Goal: Task Accomplishment & Management: Manage account settings

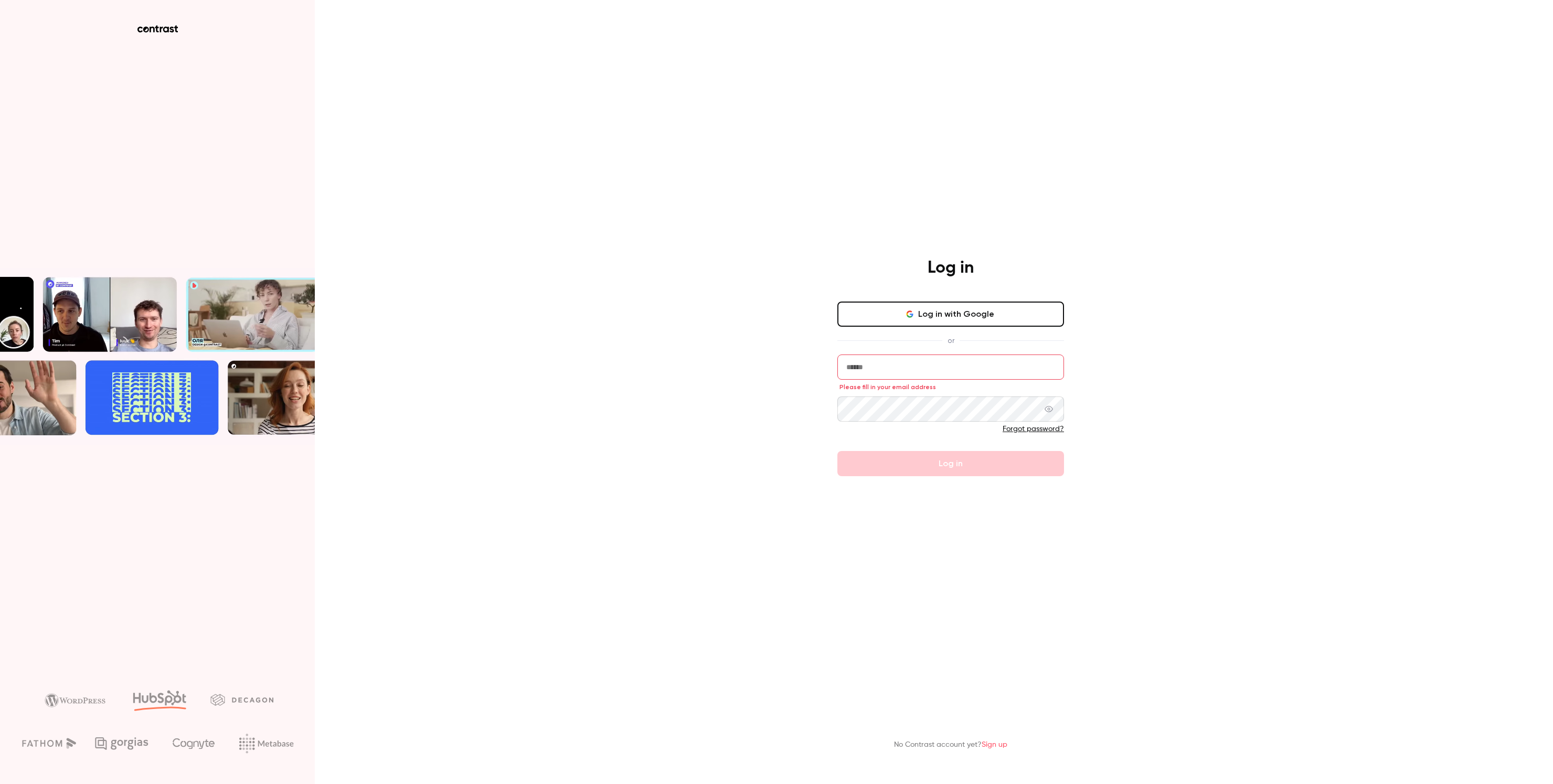
type input "**********"
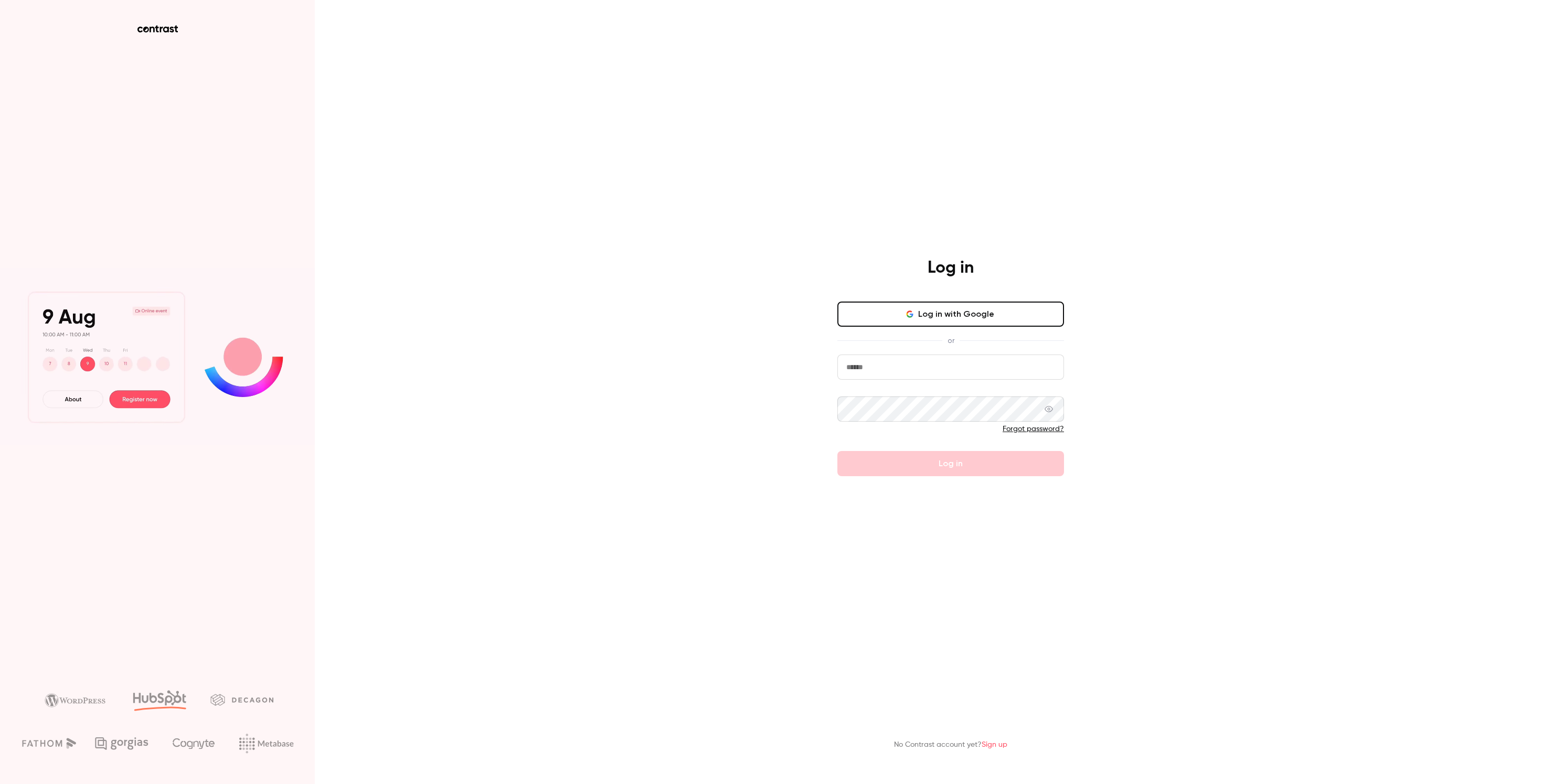
type input "**********"
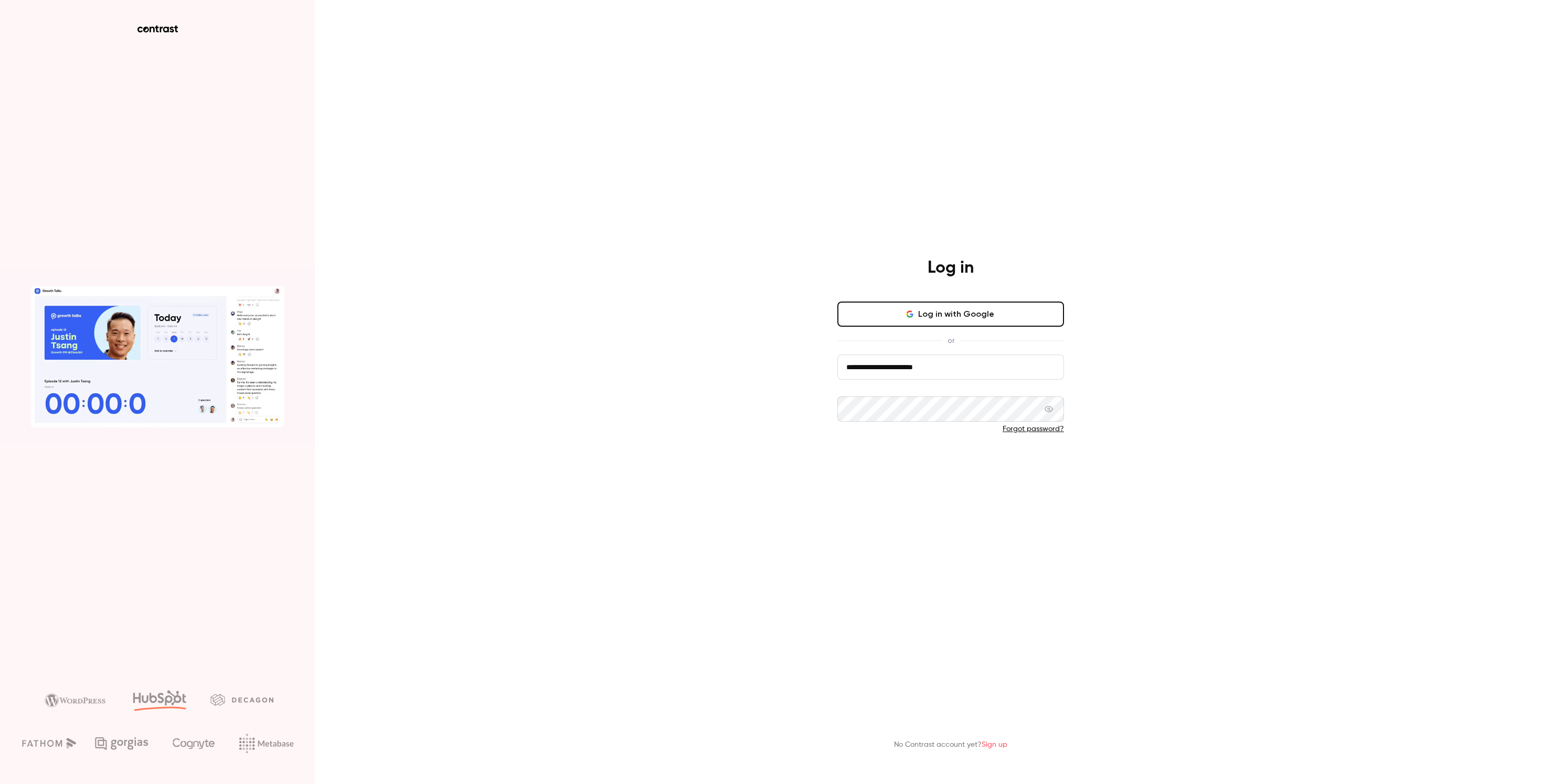
click at [924, 463] on button "Log in" at bounding box center [951, 463] width 226 height 25
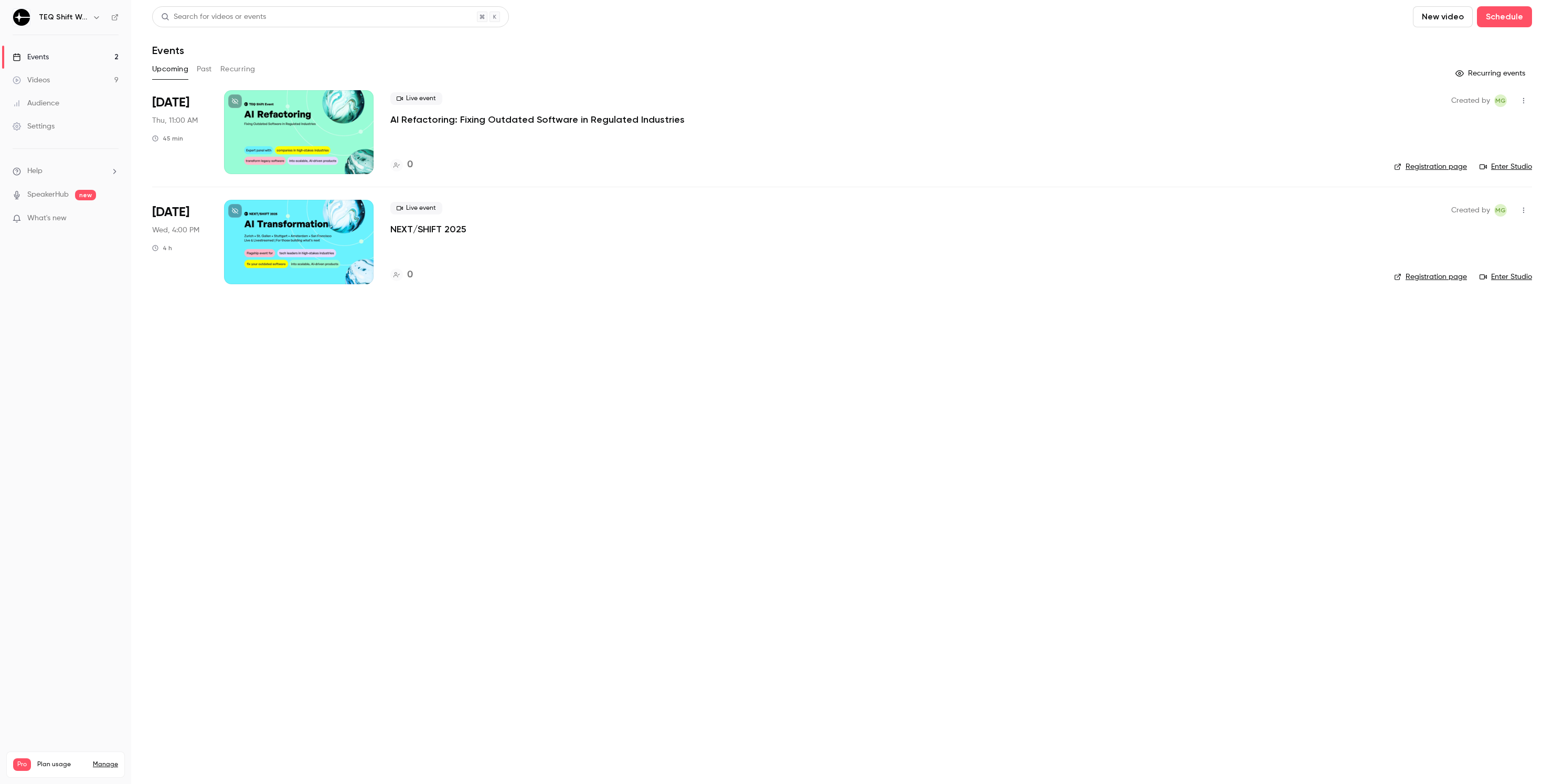
click at [452, 115] on p "AI Refactoring: Fixing Outdated Software in Regulated Industries" at bounding box center [537, 119] width 294 height 13
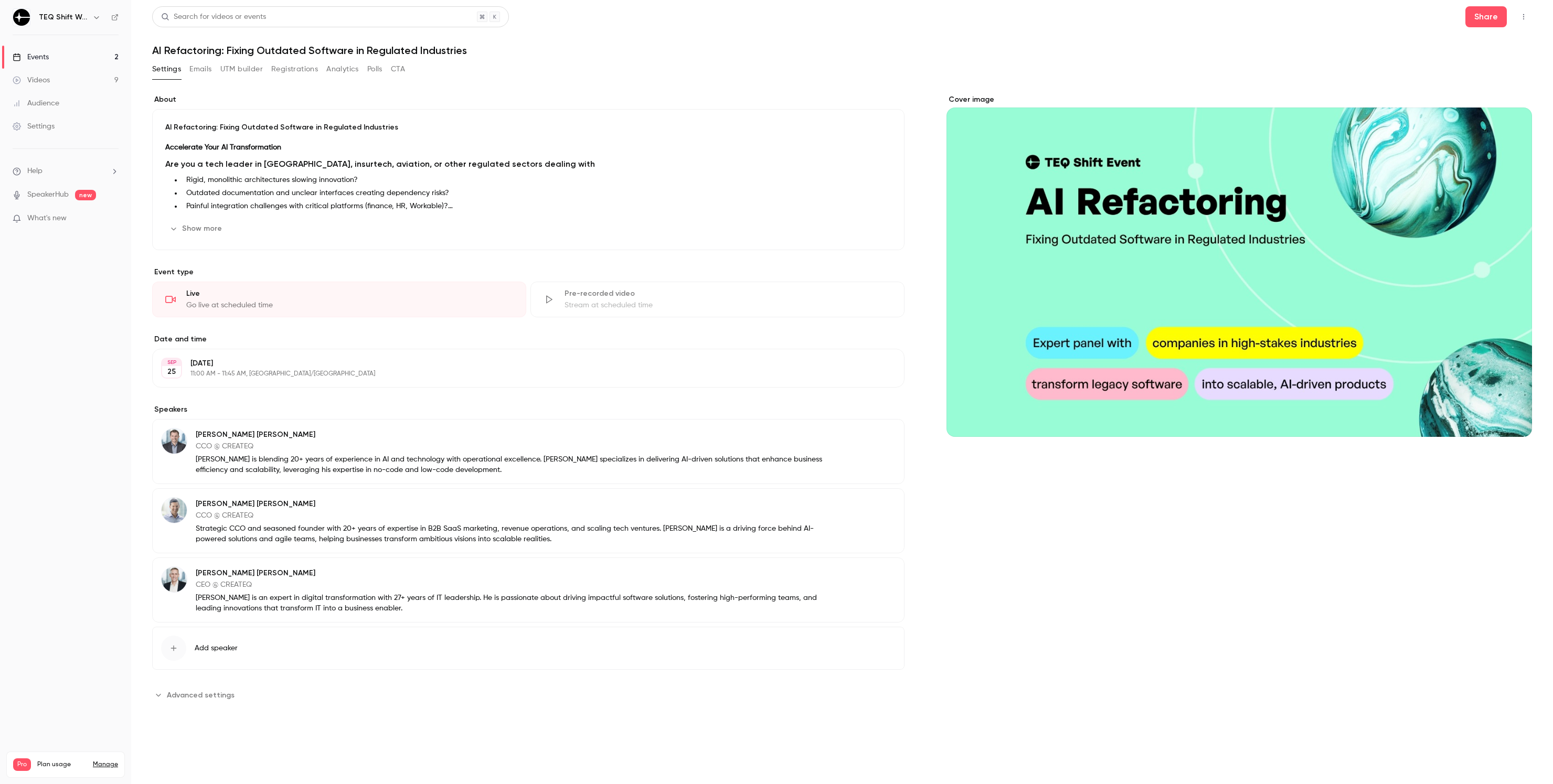
click at [75, 58] on link "Events 2" at bounding box center [65, 57] width 131 height 23
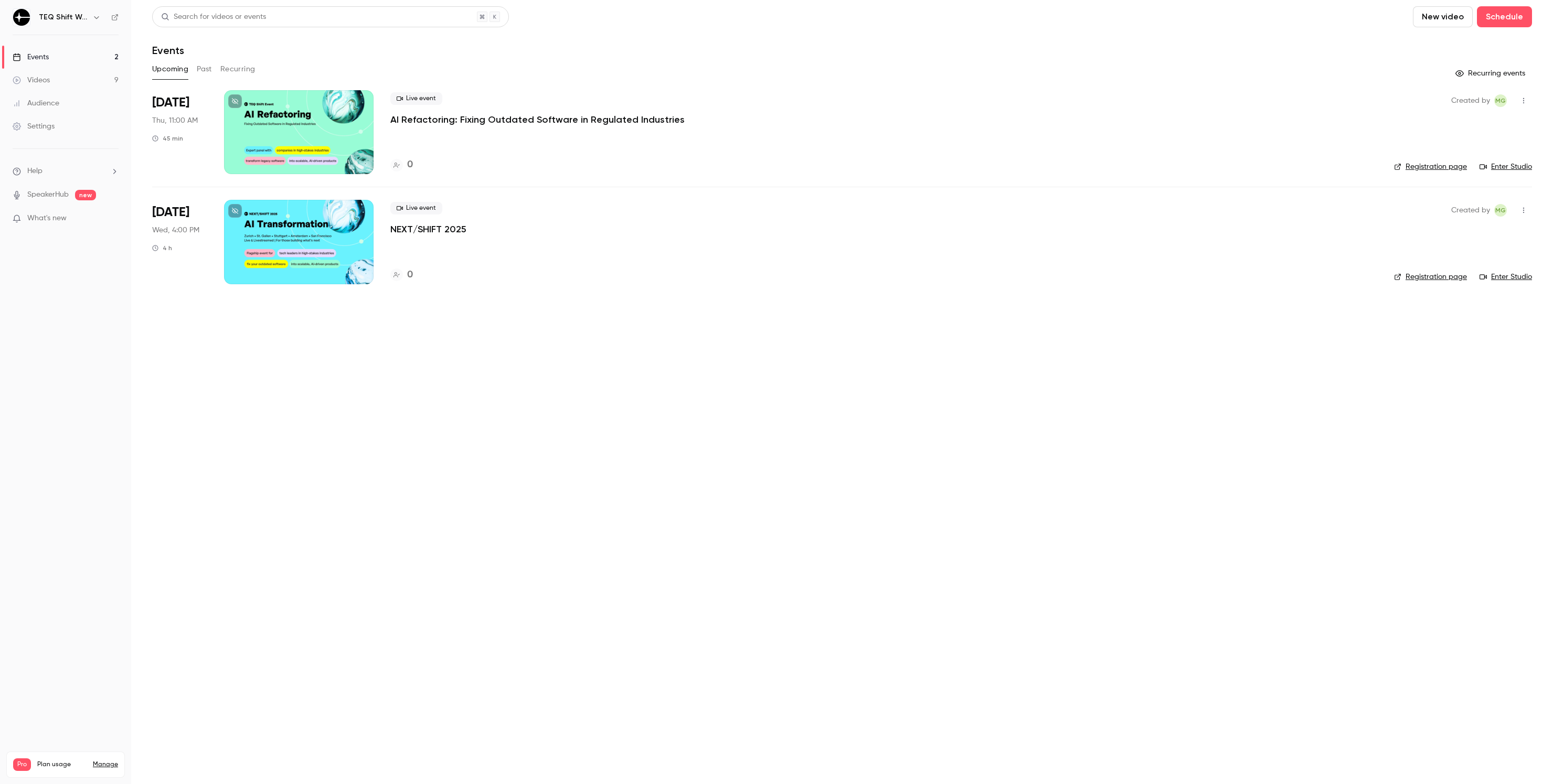
click at [1526, 96] on button "button" at bounding box center [1524, 101] width 17 height 17
click at [174, 106] on div at bounding box center [776, 392] width 1553 height 784
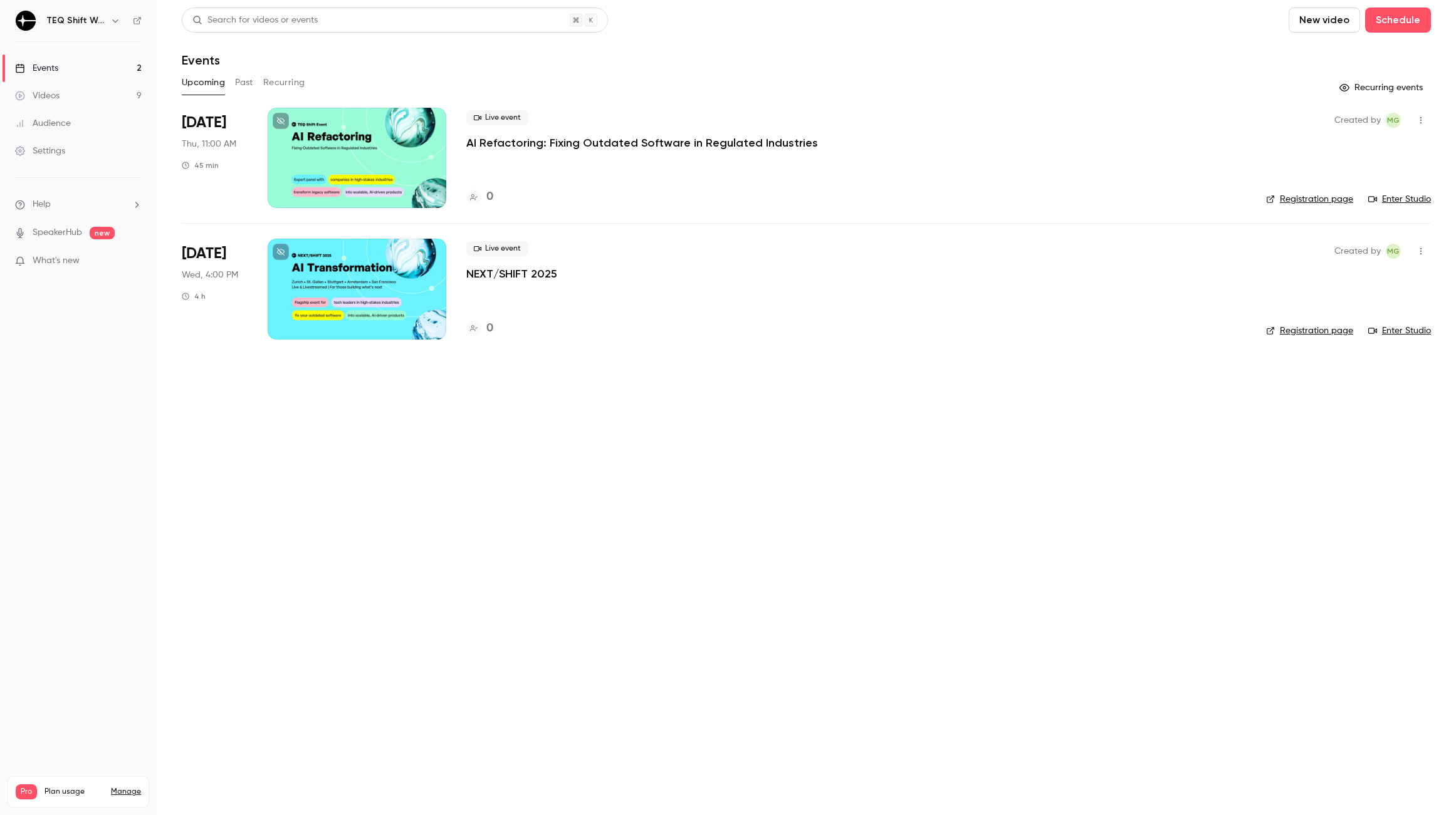
click at [1041, 79] on div "Upcoming Past Recurring" at bounding box center [806, 82] width 1249 height 20
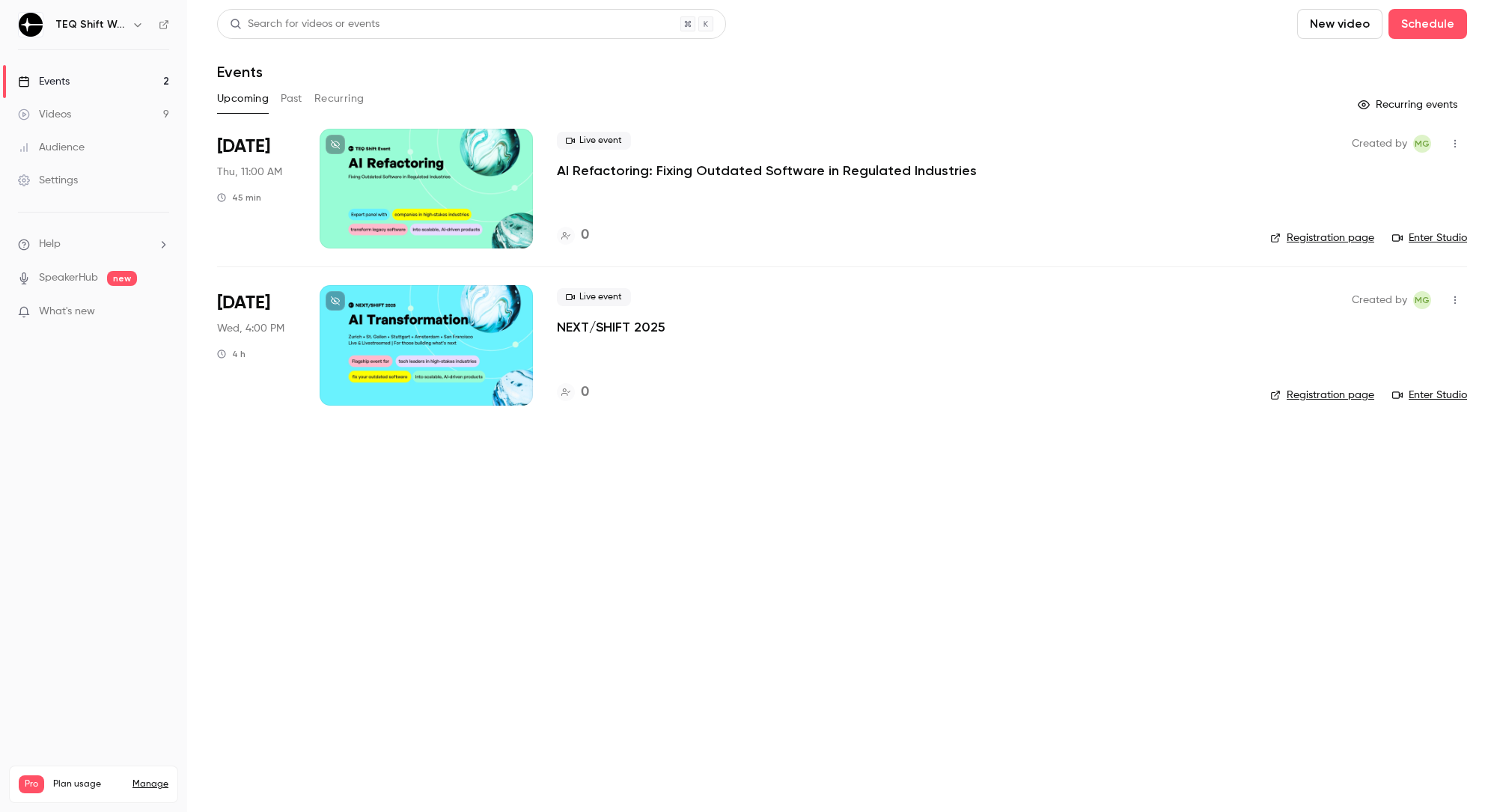
click at [131, 79] on link "Events 2" at bounding box center [93, 81] width 187 height 32
click at [653, 166] on p "AI Refactoring: Fixing Outdated Software in Regulated Industries" at bounding box center [766, 171] width 420 height 18
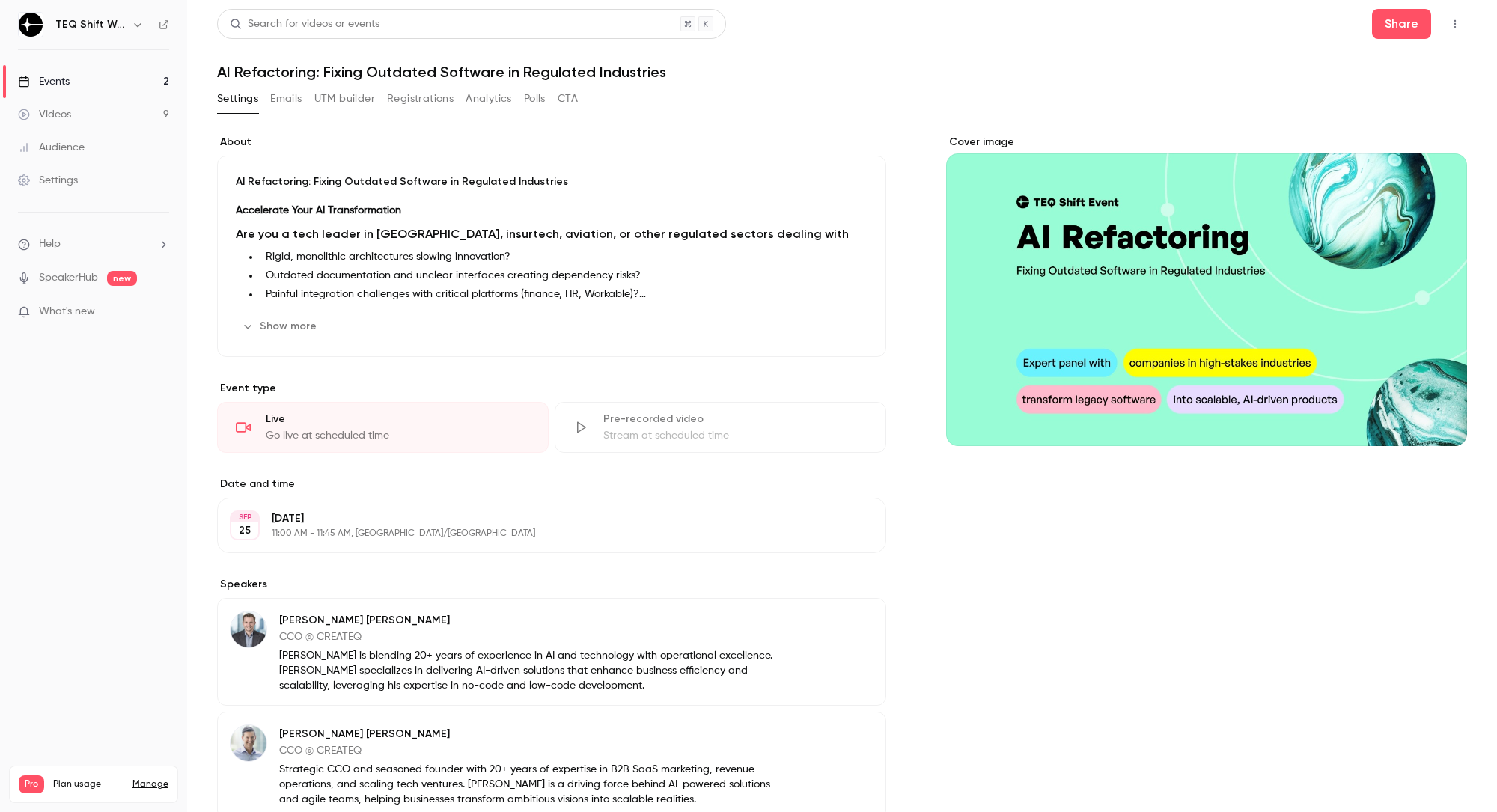
scroll to position [237, 0]
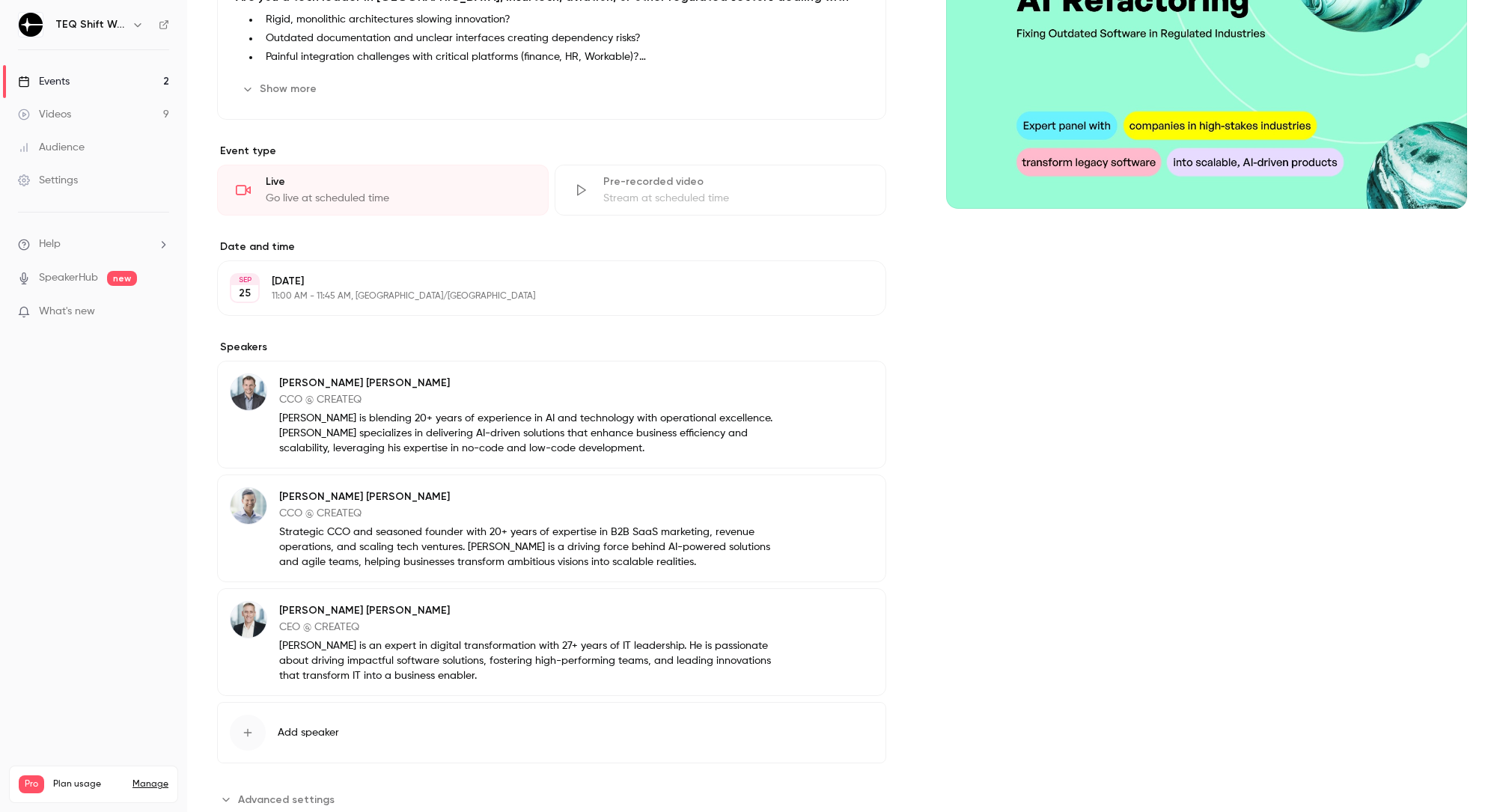
click at [376, 291] on p "11:00 AM - 11:45 AM, [GEOGRAPHIC_DATA]/[GEOGRAPHIC_DATA]" at bounding box center [539, 296] width 535 height 12
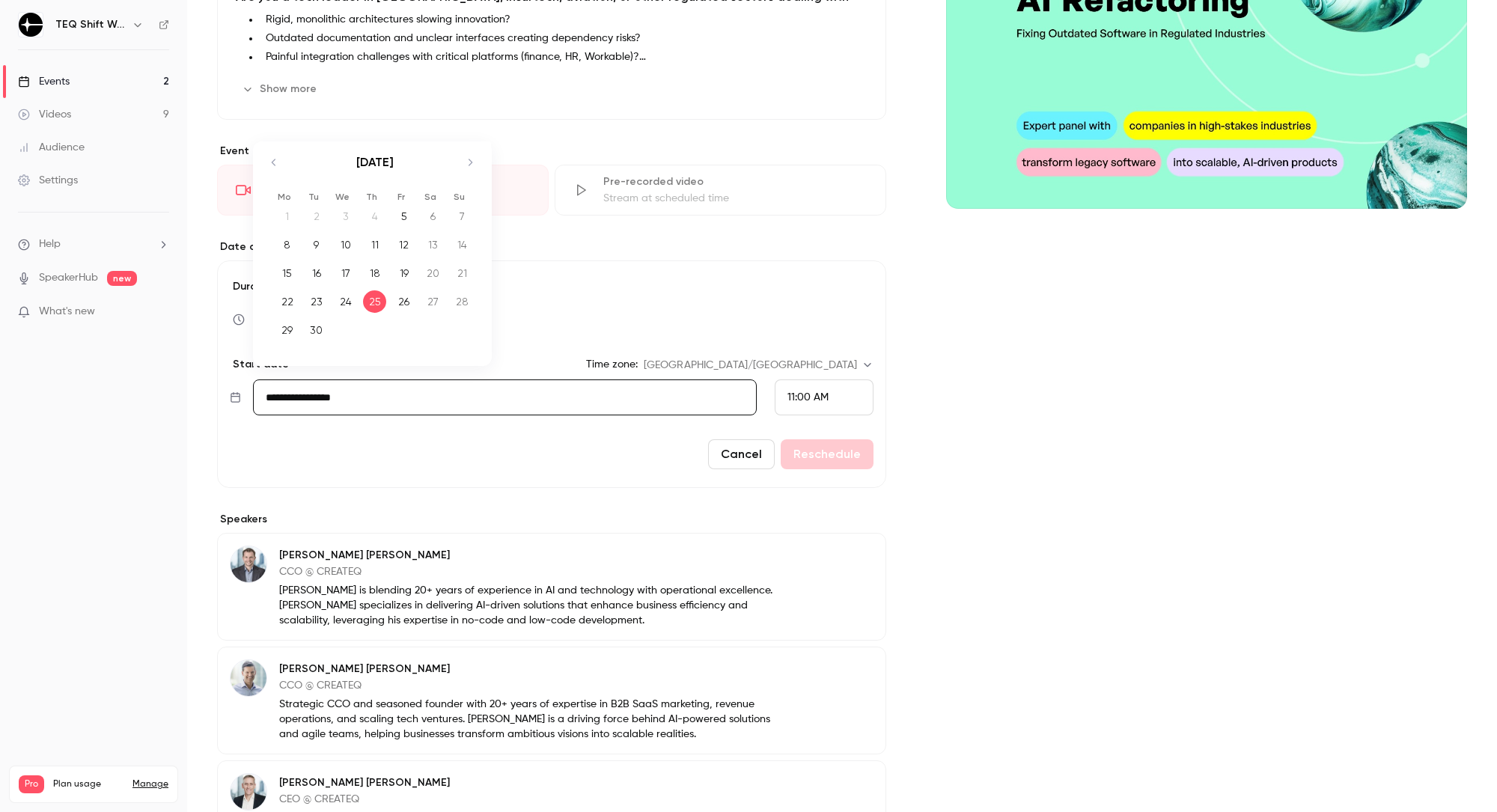
click at [376, 392] on input "**********" at bounding box center [504, 398] width 504 height 36
click at [473, 163] on icon "Move forward to switch to the next month." at bounding box center [470, 162] width 18 height 18
click at [375, 331] on div "30" at bounding box center [374, 329] width 23 height 23
type input "**********"
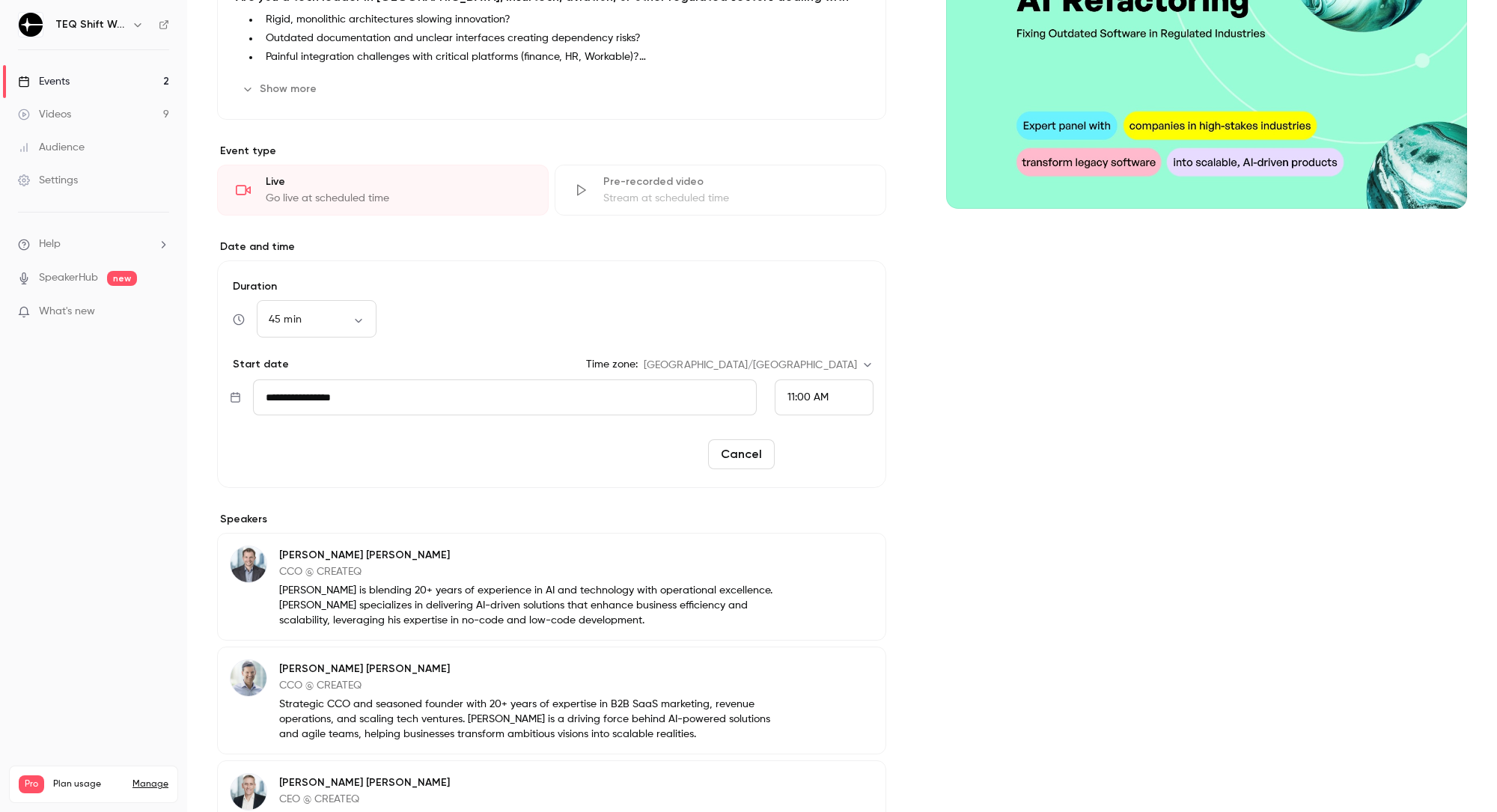
click at [846, 455] on button "Reschedule" at bounding box center [827, 454] width 93 height 30
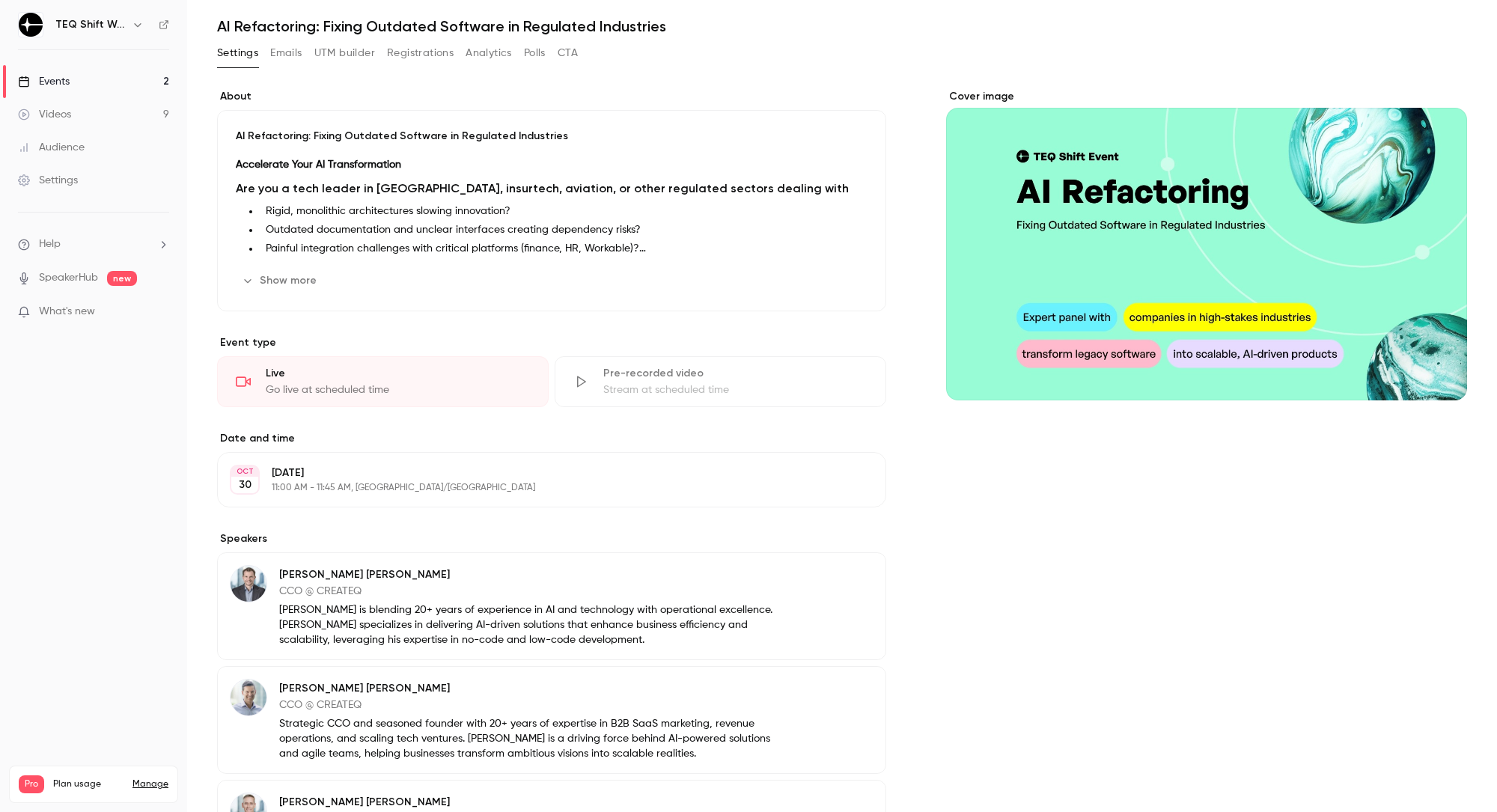
scroll to position [0, 0]
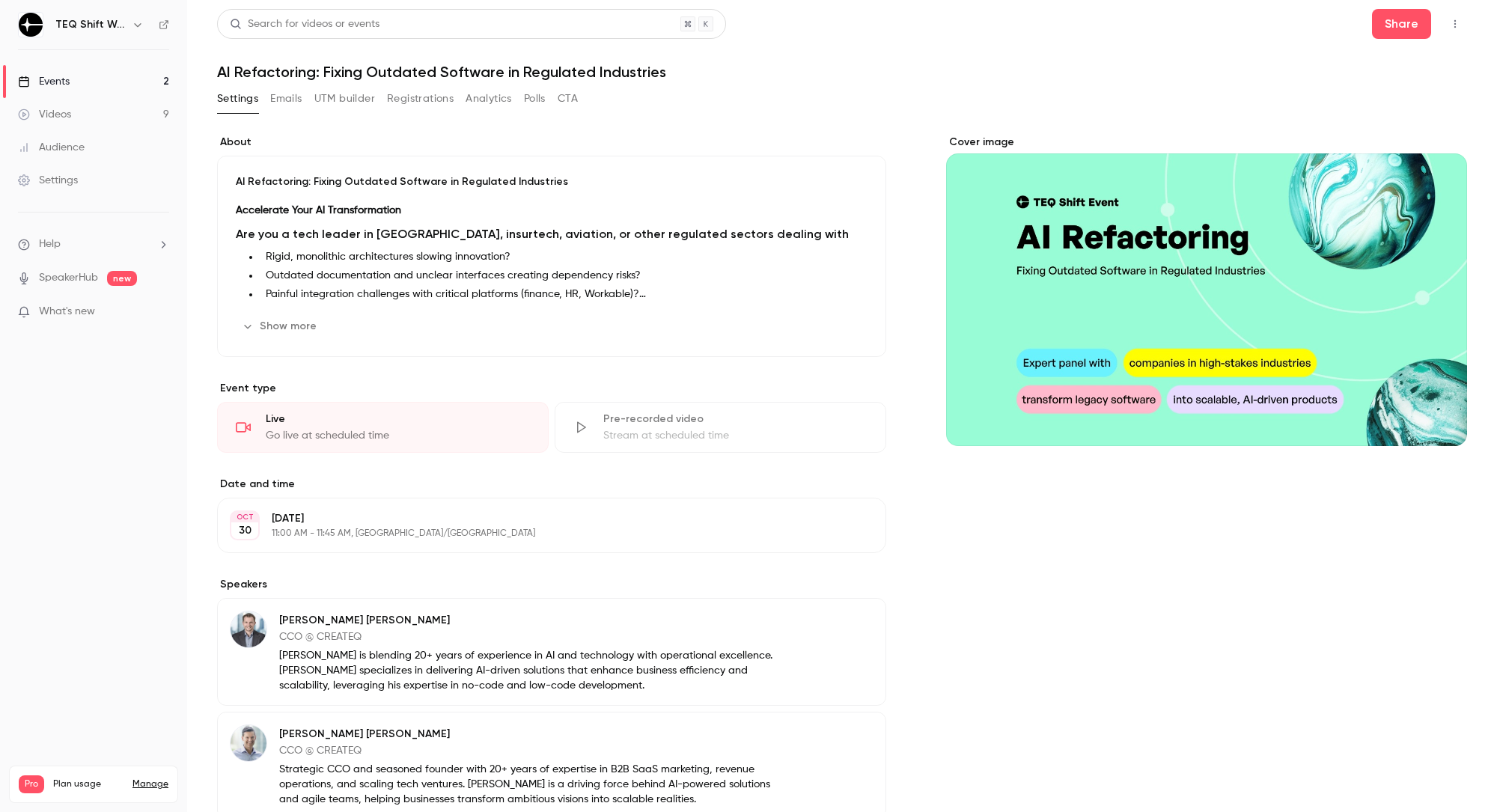
click at [95, 81] on link "Events 2" at bounding box center [93, 81] width 187 height 32
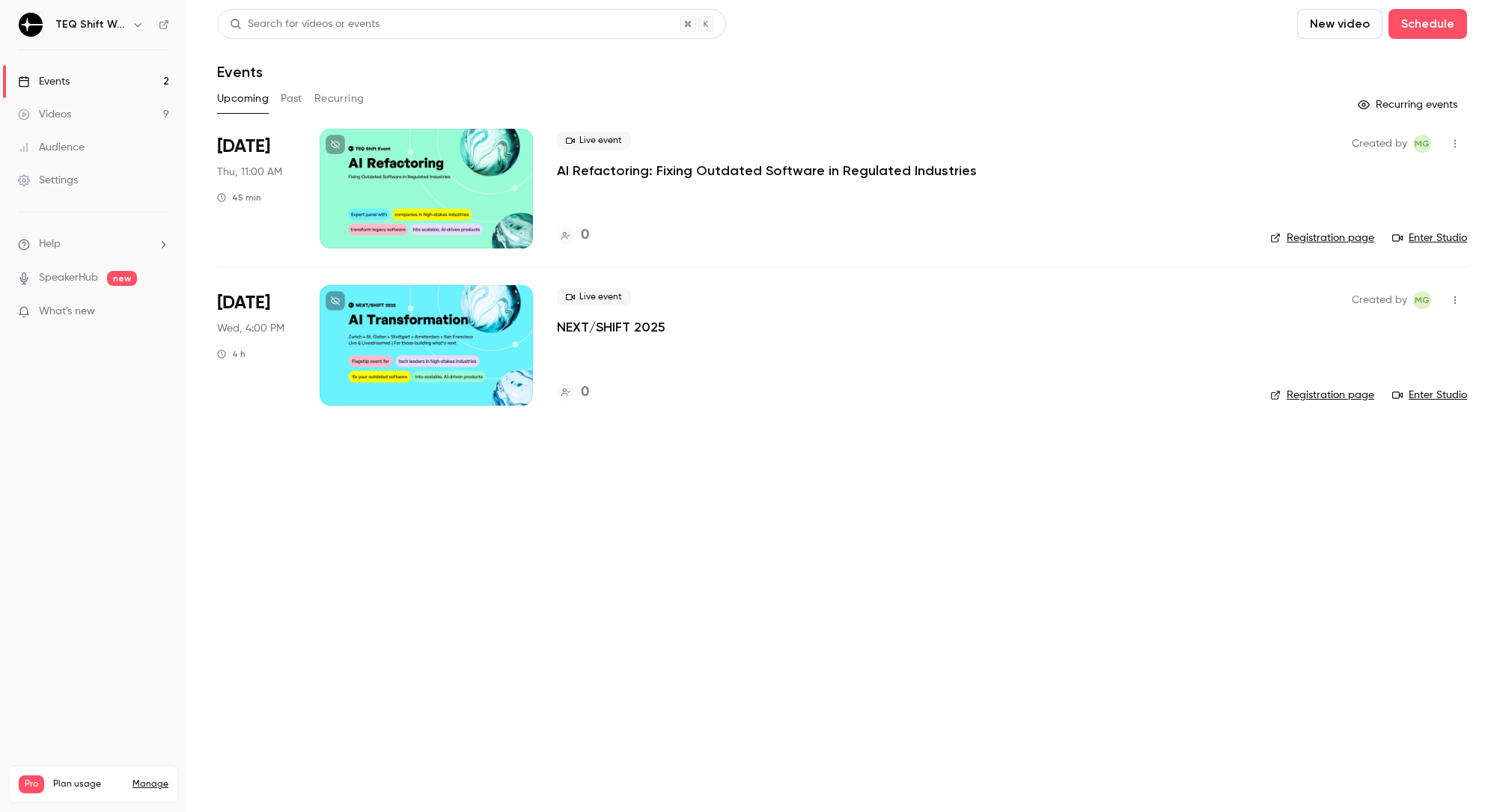
click at [125, 20] on h6 "TEQ Shift Webinars" at bounding box center [90, 24] width 70 height 15
click at [129, 24] on div "TEQ Shift Webinars" at bounding box center [100, 24] width 91 height 18
click at [136, 24] on icon "button" at bounding box center [137, 24] width 12 height 12
click at [97, 136] on div "Billing" at bounding box center [155, 138] width 200 height 15
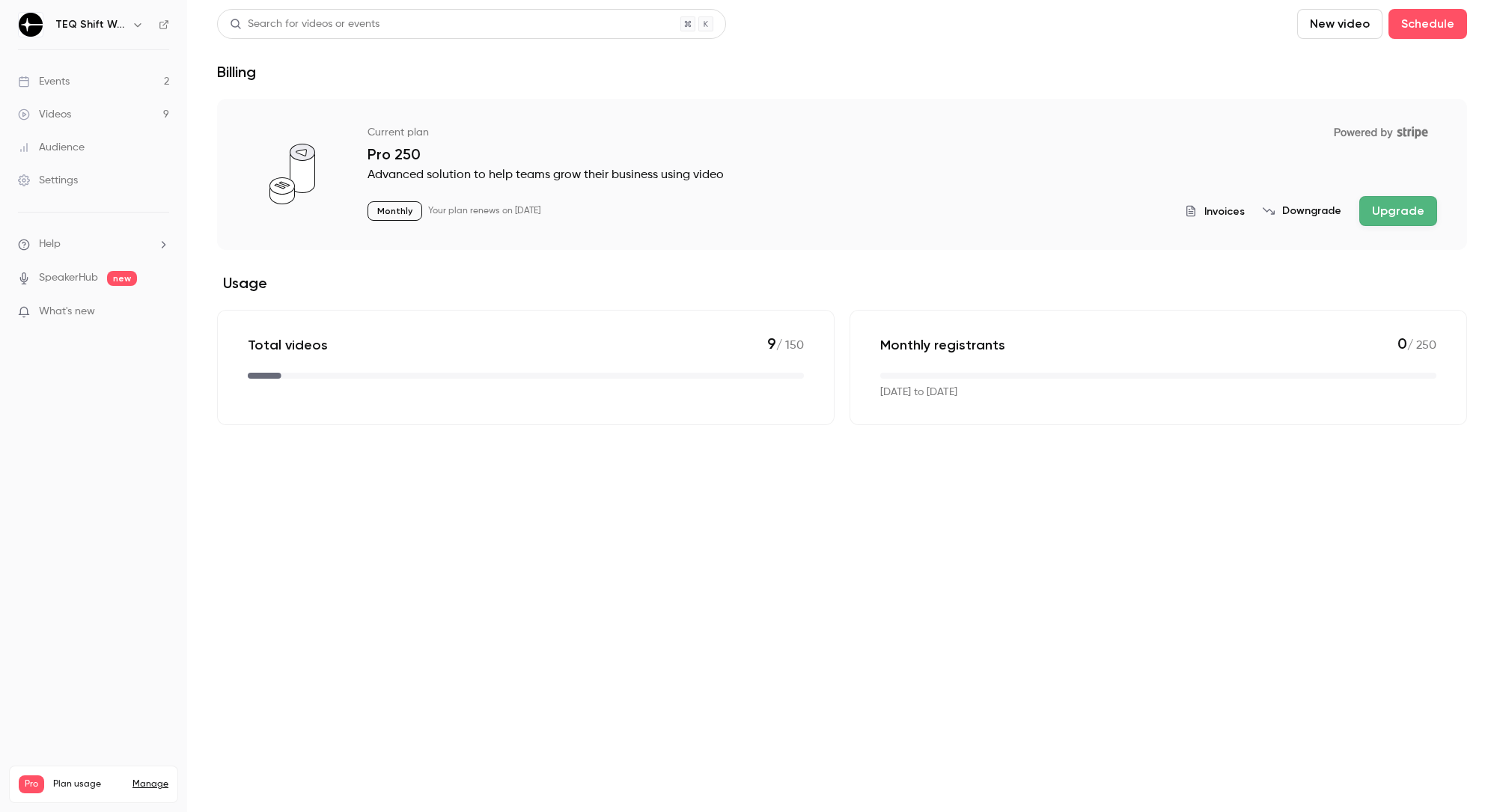
click at [1304, 210] on button "Downgrade" at bounding box center [1301, 211] width 79 height 15
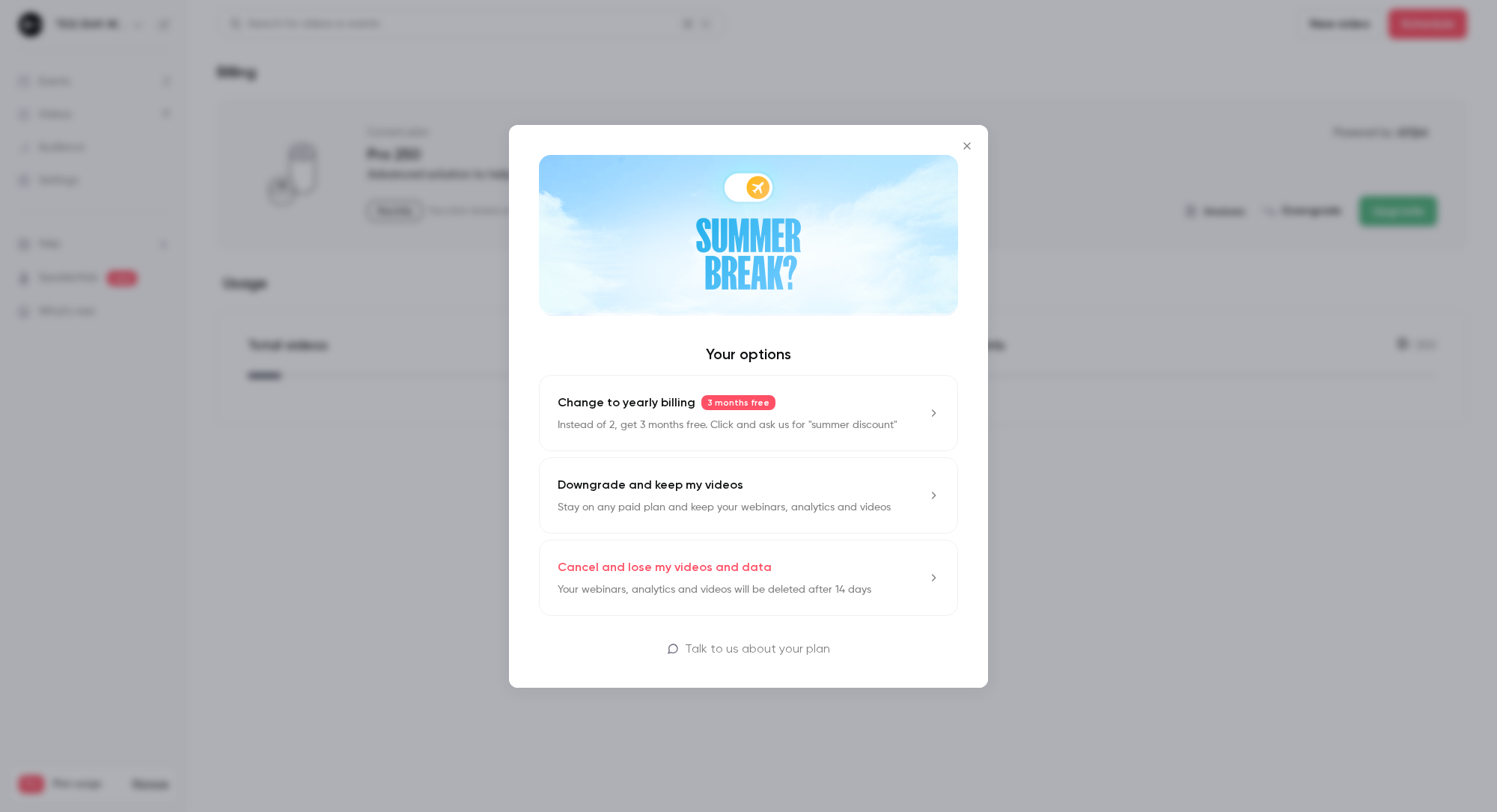
click at [898, 491] on button "Downgrade and keep my videos Stay on any paid plan and keep your webinars, anal…" at bounding box center [748, 495] width 420 height 77
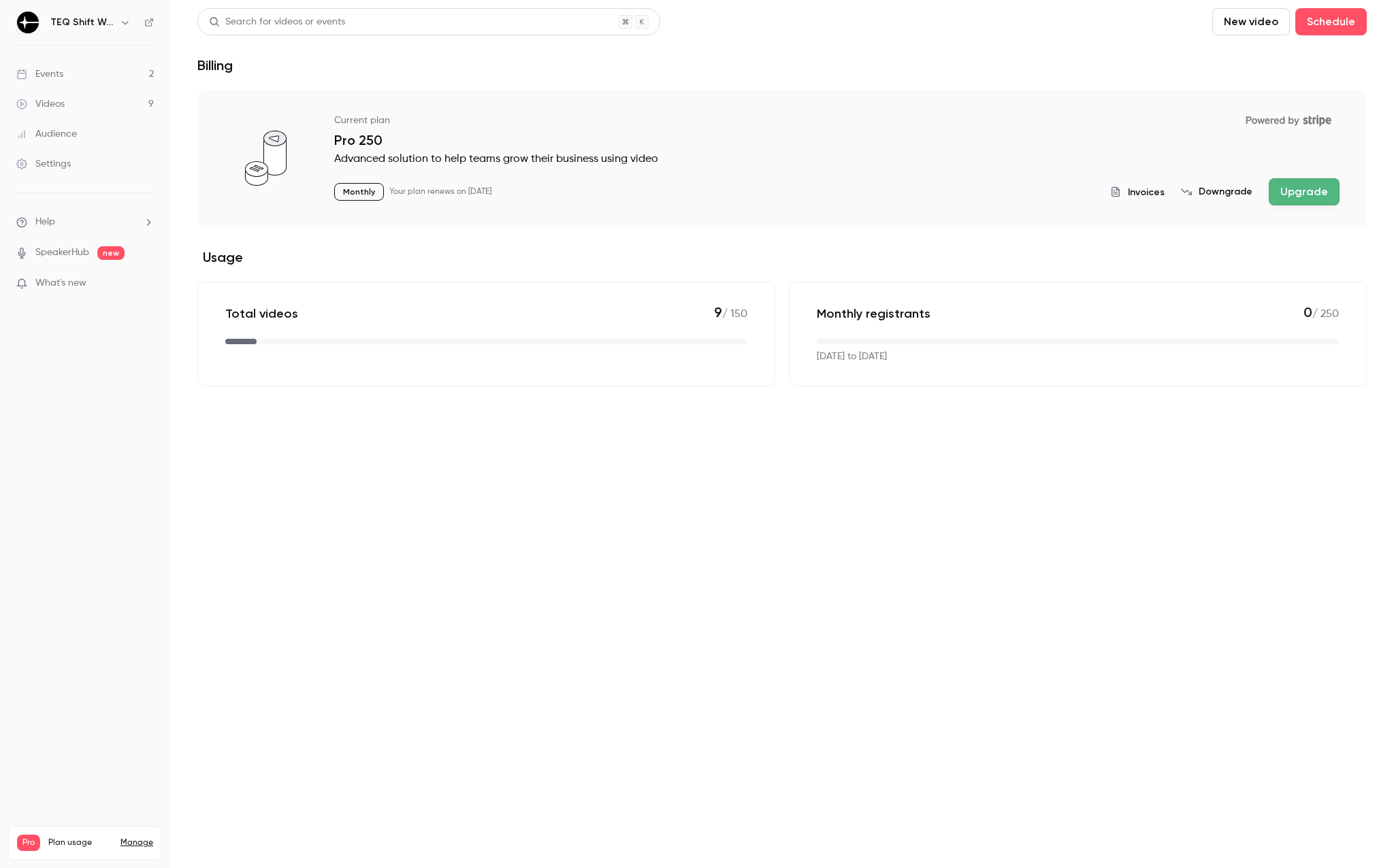
click at [1223, 198] on button "Downgrade" at bounding box center [1216, 192] width 71 height 14
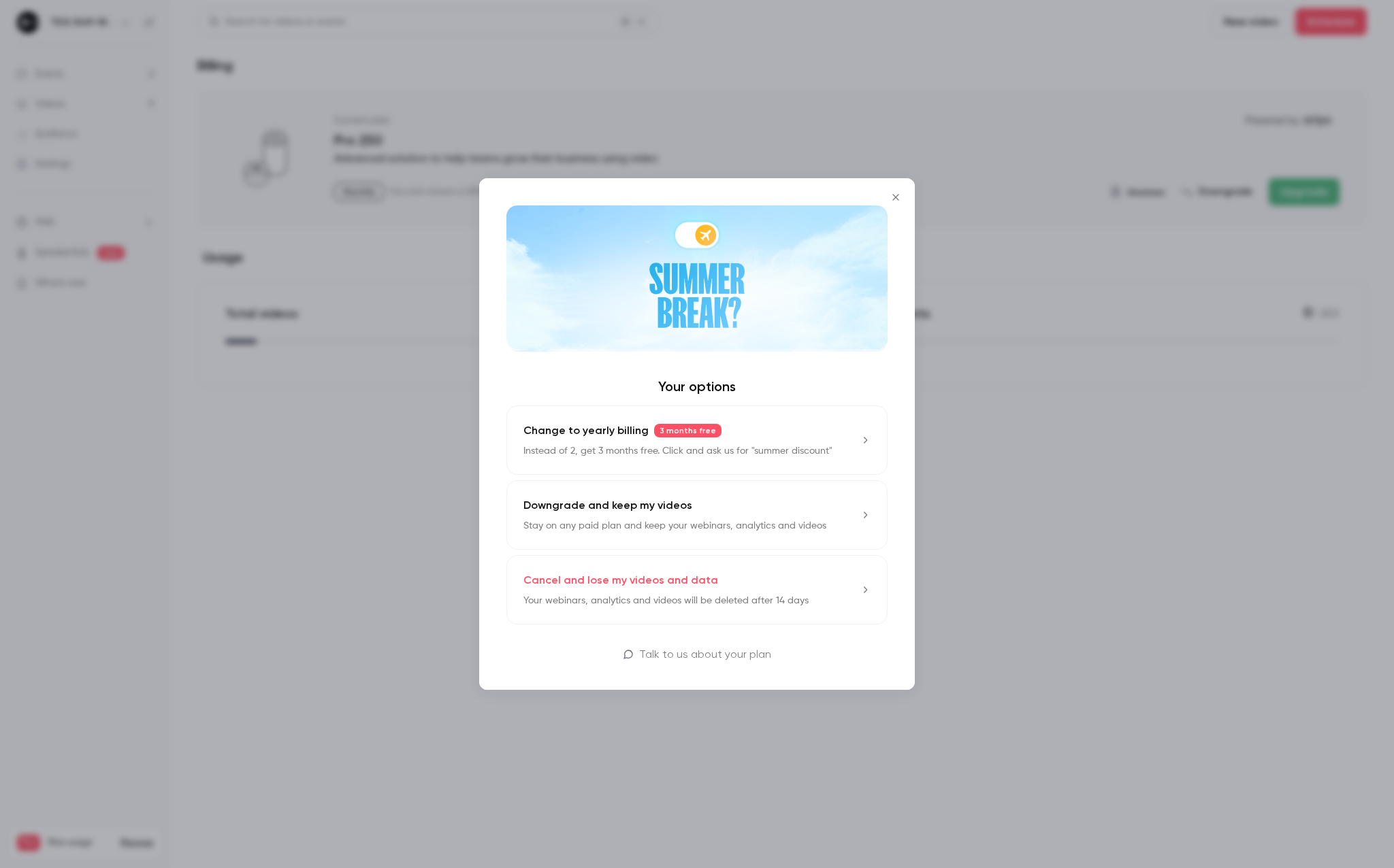
click at [710, 518] on div "Downgrade and keep my videos Stay on any paid plan and keep your webinars, anal…" at bounding box center [674, 514] width 303 height 35
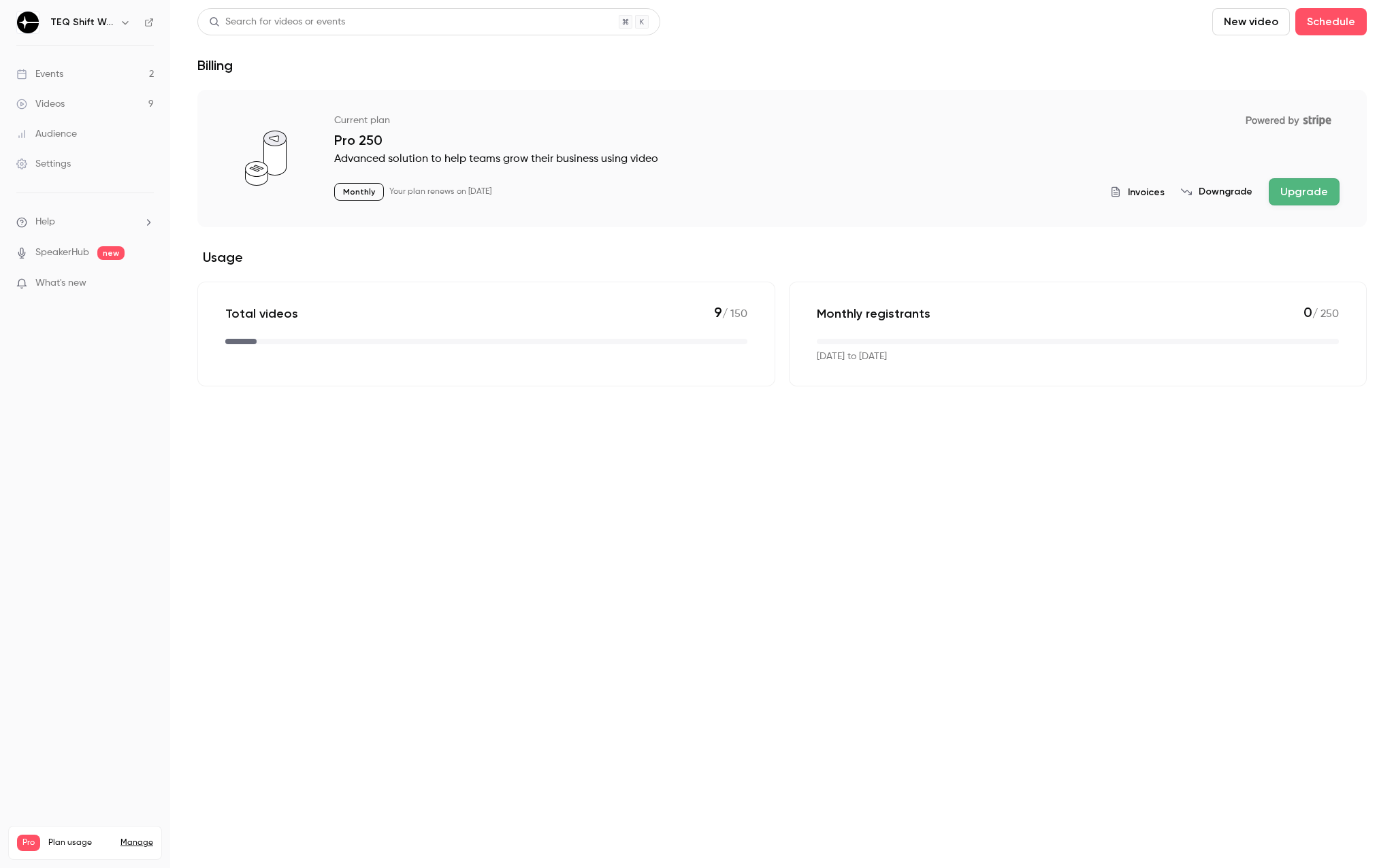
click at [1231, 195] on button "Downgrade" at bounding box center [1216, 192] width 71 height 14
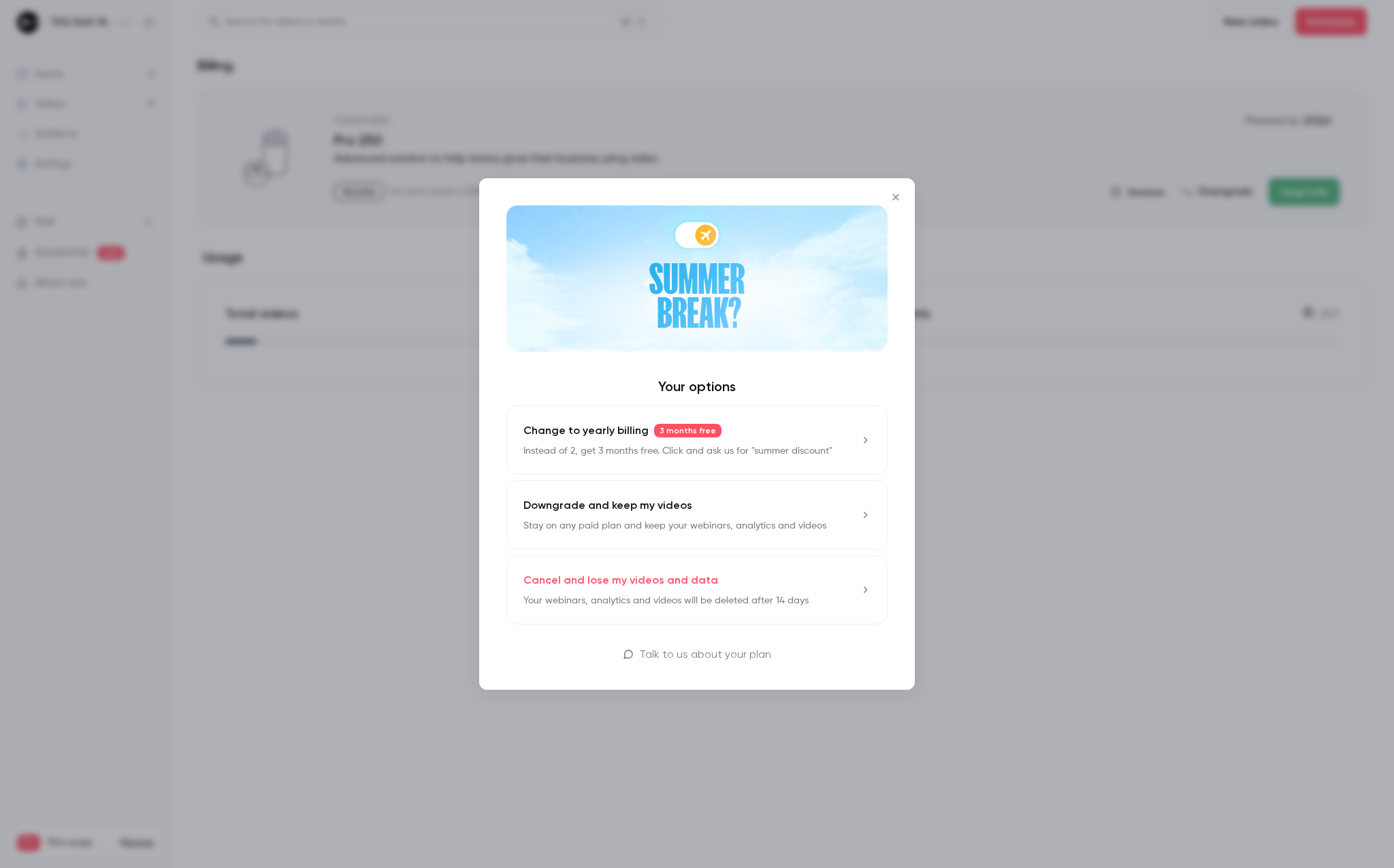
click at [701, 502] on div "Downgrade and keep my videos Stay on any paid plan and keep your webinars, anal…" at bounding box center [674, 514] width 303 height 35
